Goal: Feedback & Contribution: Submit feedback/report problem

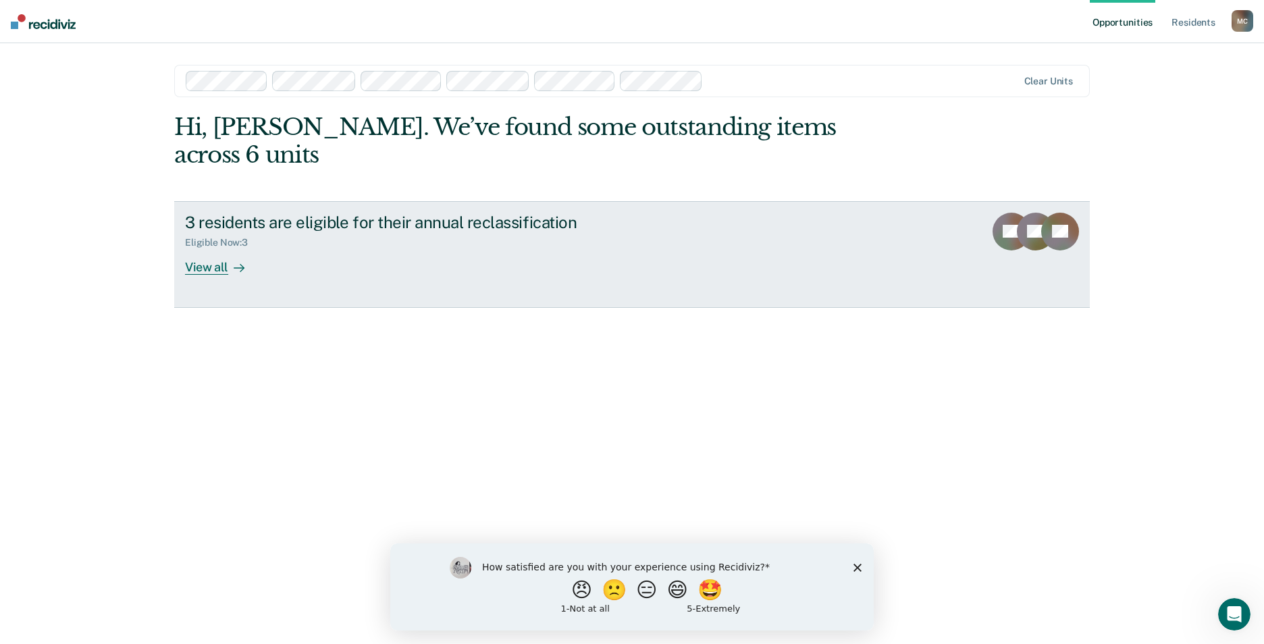
click at [203, 248] on div "View all" at bounding box center [223, 261] width 76 height 26
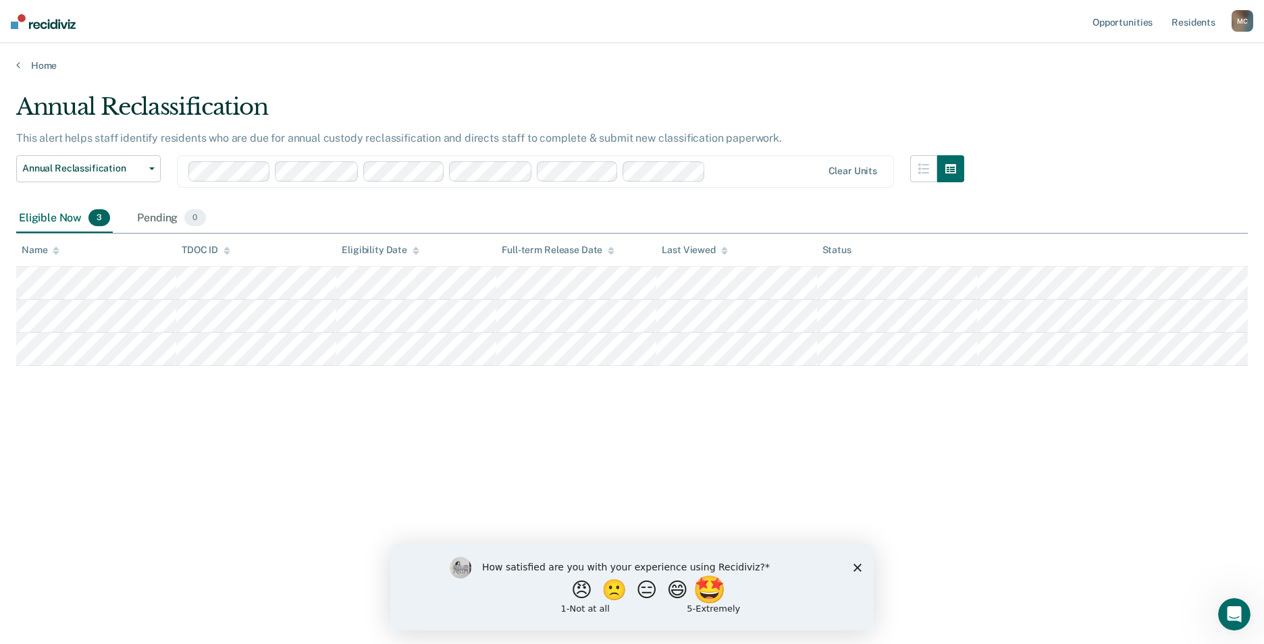
click at [716, 594] on button "🤩" at bounding box center [711, 589] width 36 height 27
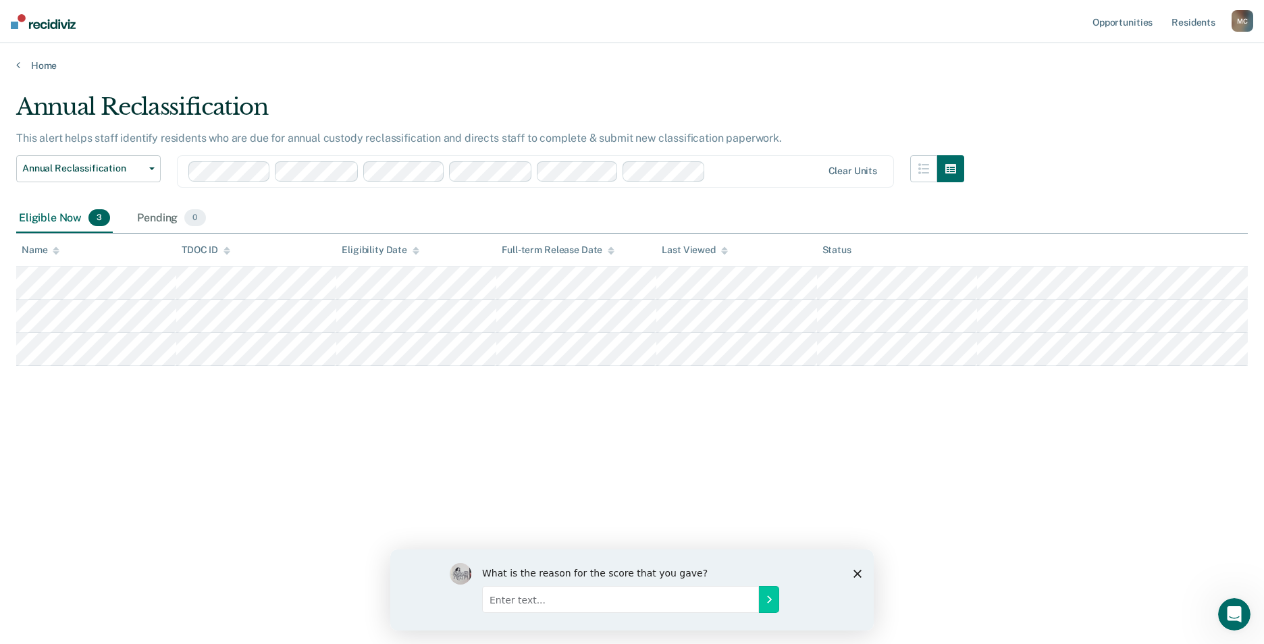
click at [572, 602] on input "Enter text..." at bounding box center [620, 598] width 277 height 27
type input "Information provided helps us to more efficient in our jobs."
click at [770, 603] on icon "Submit your response" at bounding box center [769, 599] width 11 height 11
